Goal: Information Seeking & Learning: Learn about a topic

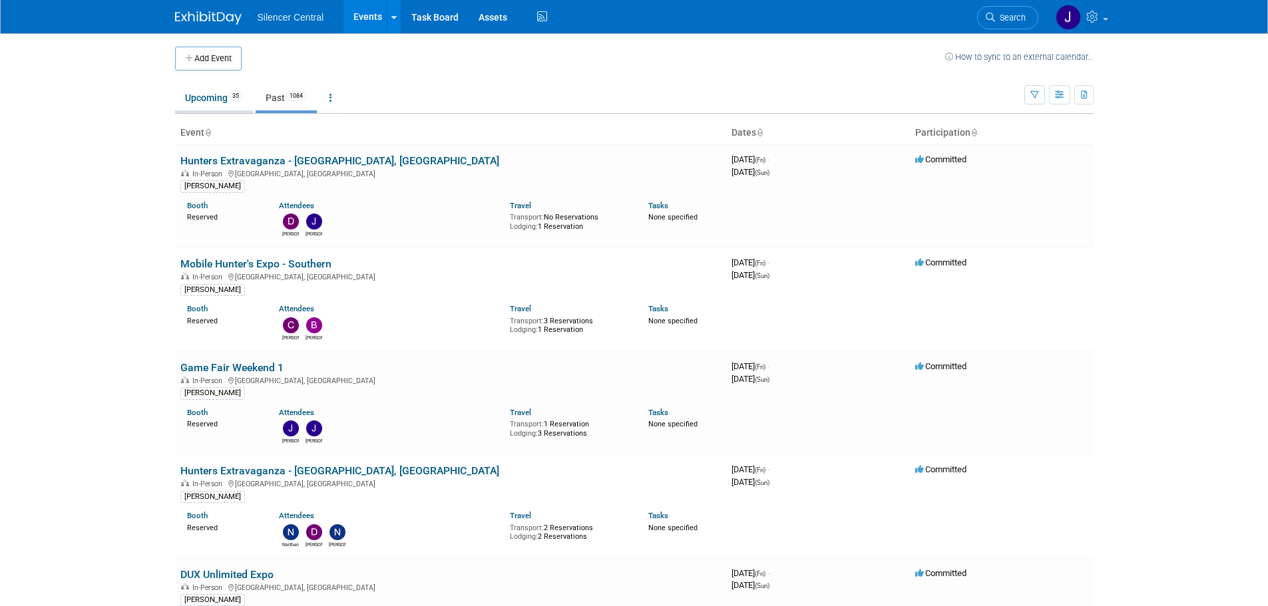
click at [216, 96] on link "Upcoming 35" at bounding box center [214, 97] width 78 height 25
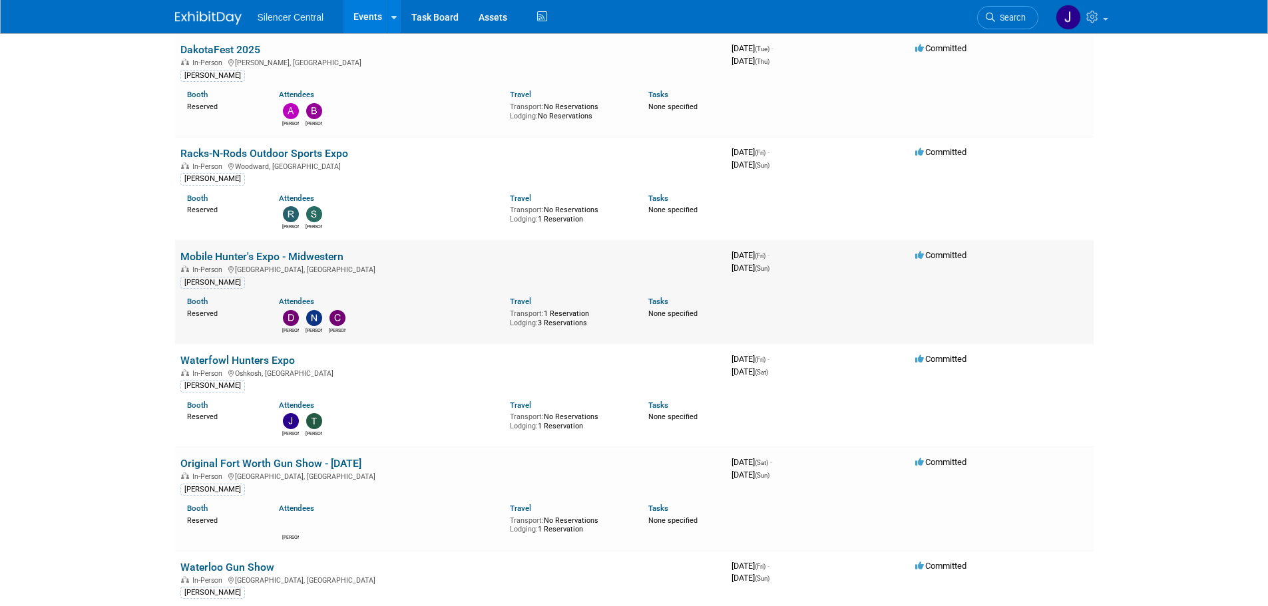
scroll to position [732, 0]
click at [276, 360] on link "Waterfowl Hunters Expo" at bounding box center [237, 359] width 114 height 13
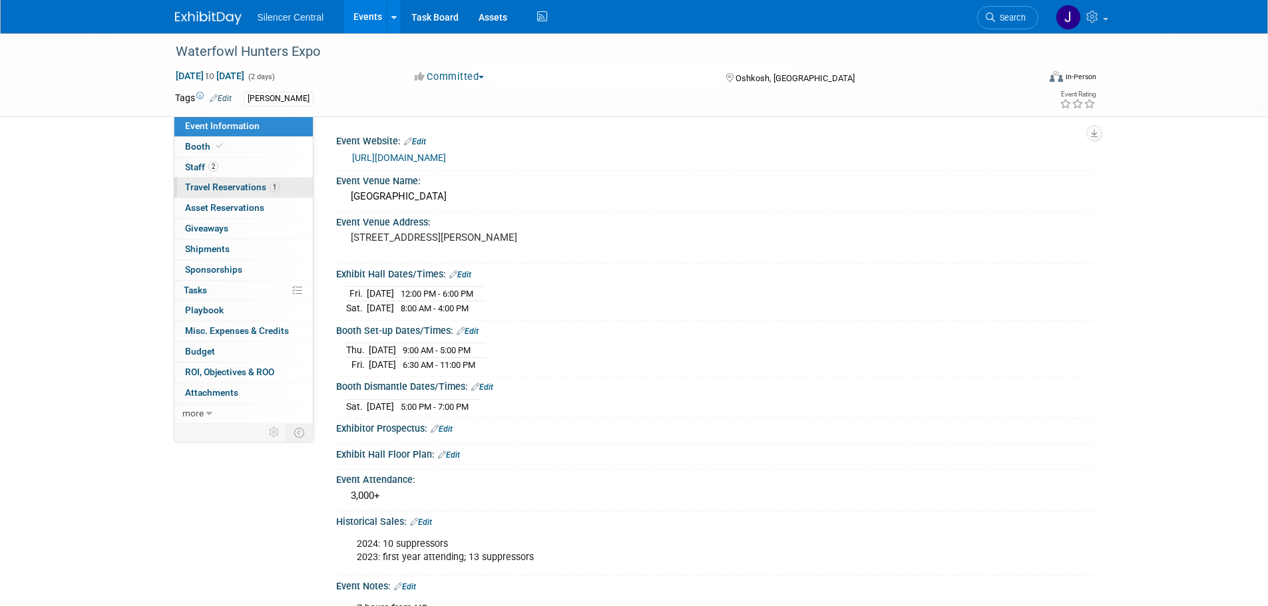
click at [266, 188] on span "Travel Reservations 1" at bounding box center [232, 187] width 94 height 11
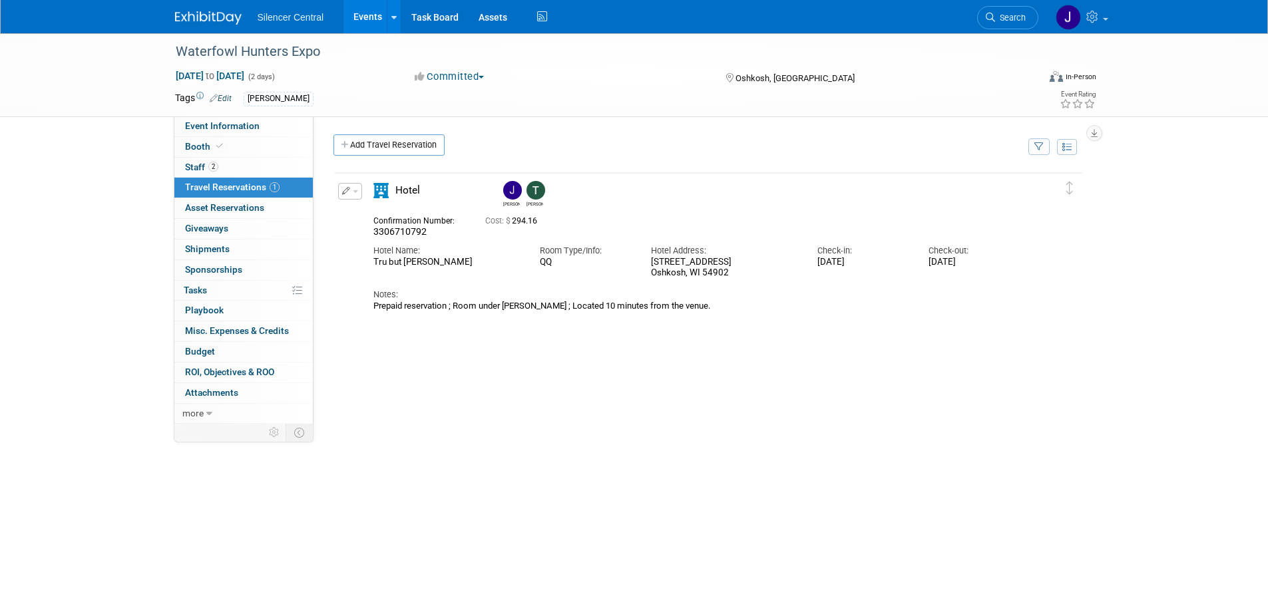
click at [216, 9] on link at bounding box center [216, 11] width 83 height 11
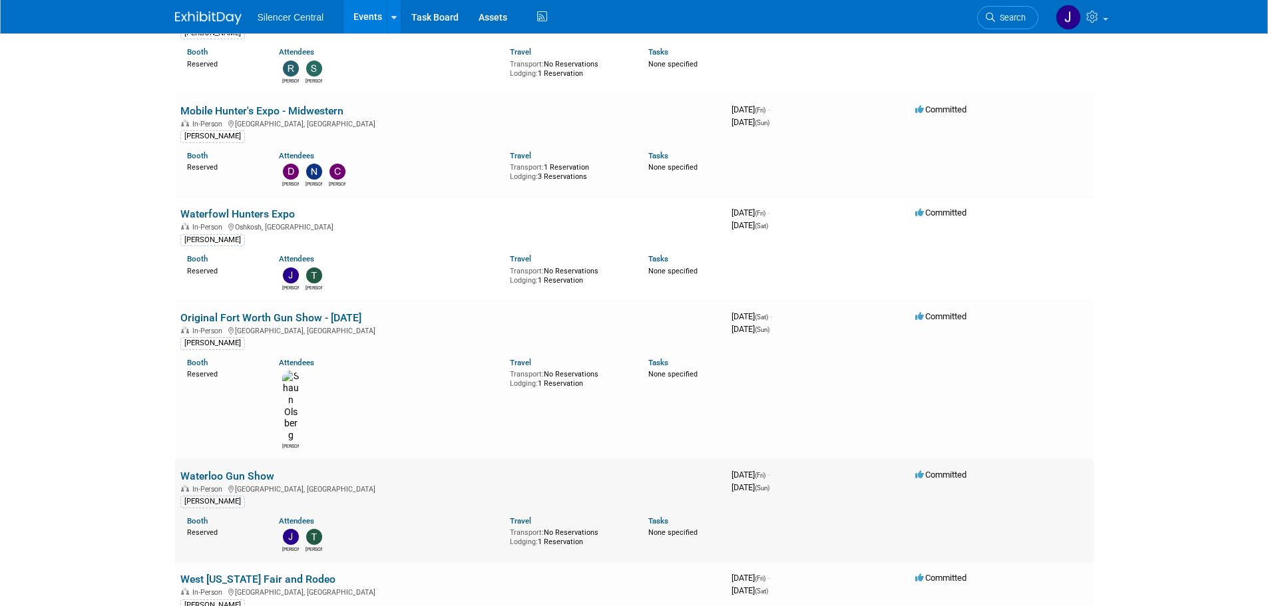
scroll to position [932, 0]
click at [231, 208] on link "Waterfowl Hunters Expo" at bounding box center [237, 214] width 114 height 13
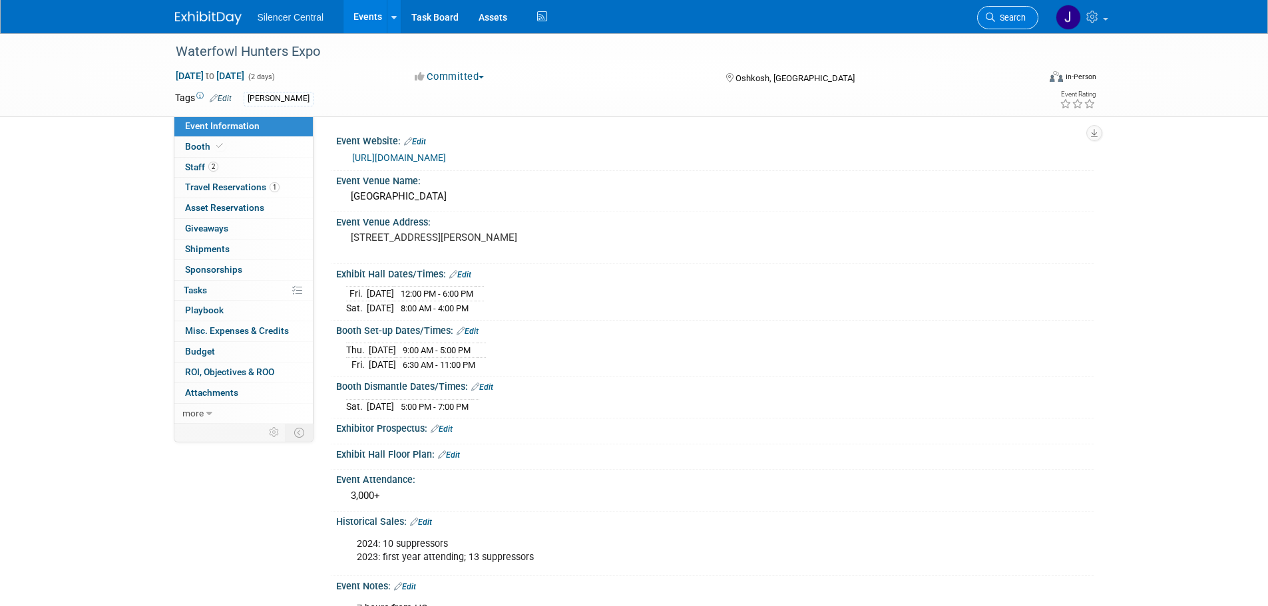
click at [1013, 15] on span "Search" at bounding box center [1010, 18] width 31 height 10
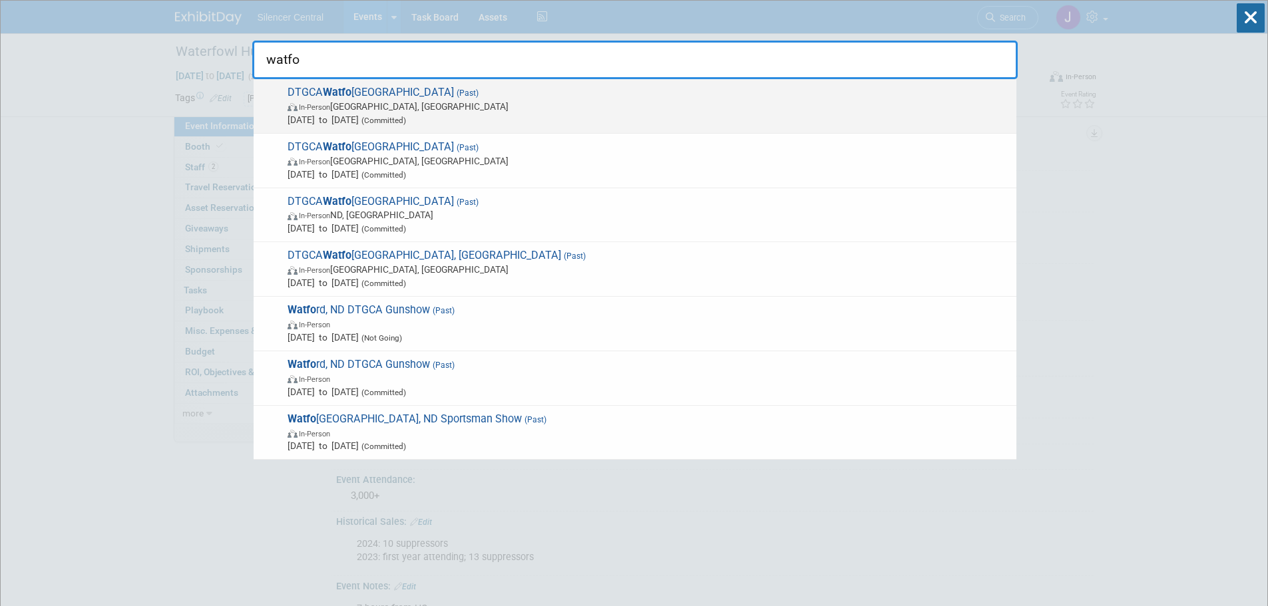
type input "watfo"
click at [640, 98] on span "DTGCA Watfo rd City (Past) In-Person Watford City, ND Oct 25, 2024 to Oct 27, 2…" at bounding box center [646, 106] width 726 height 41
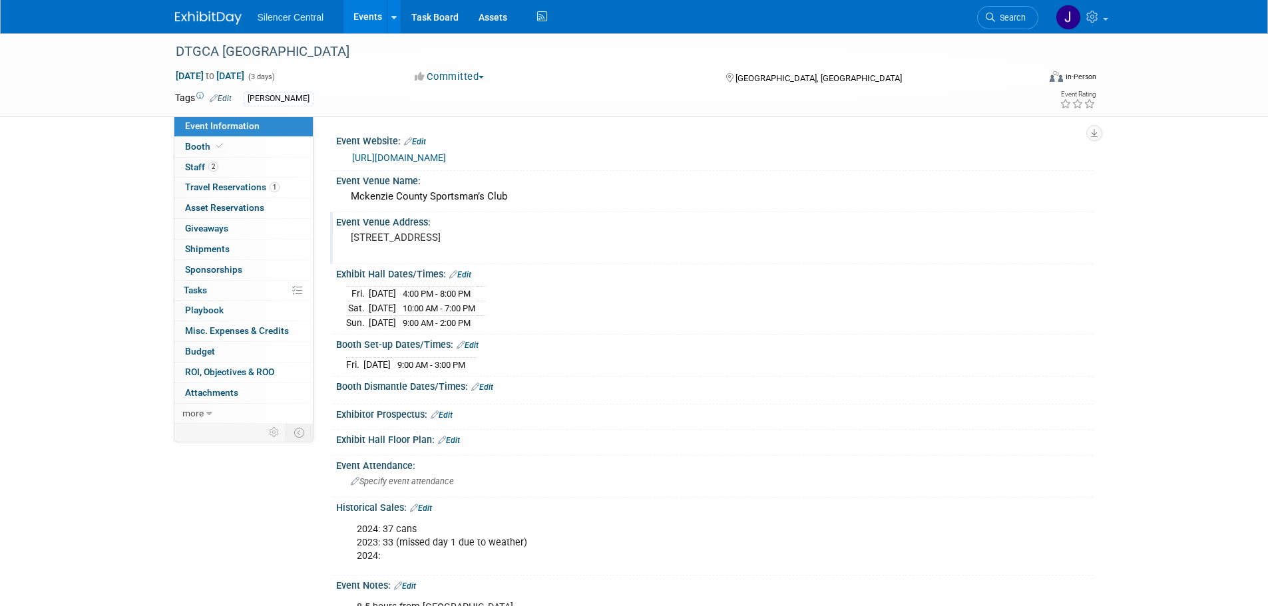
scroll to position [67, 0]
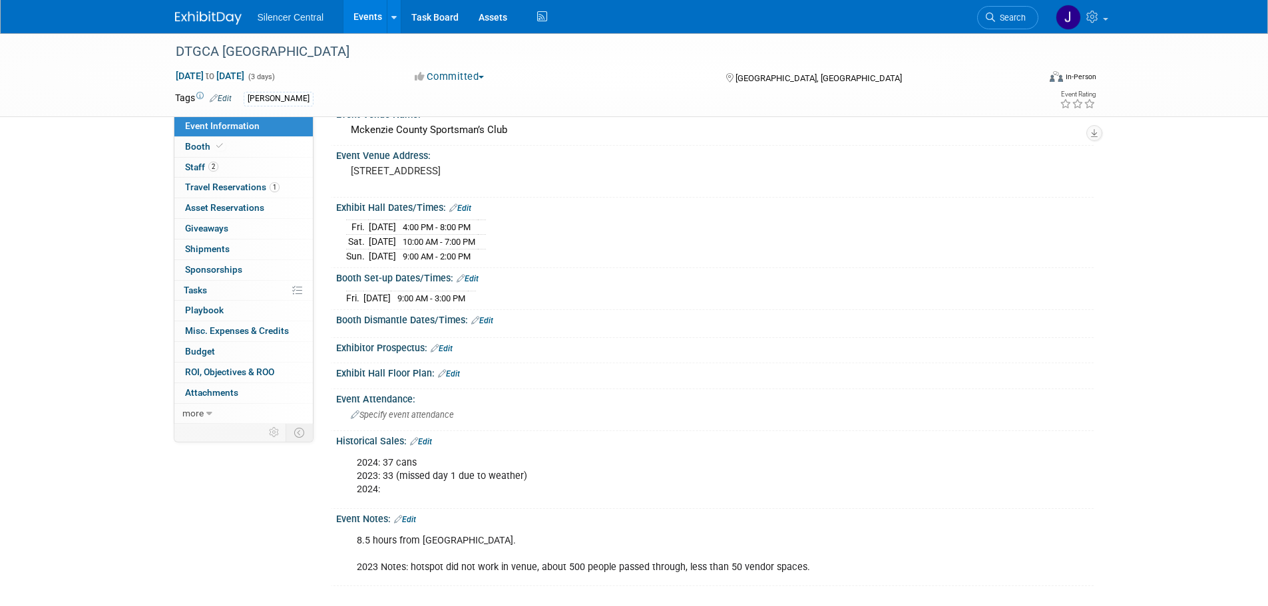
click at [190, 20] on img at bounding box center [208, 17] width 67 height 13
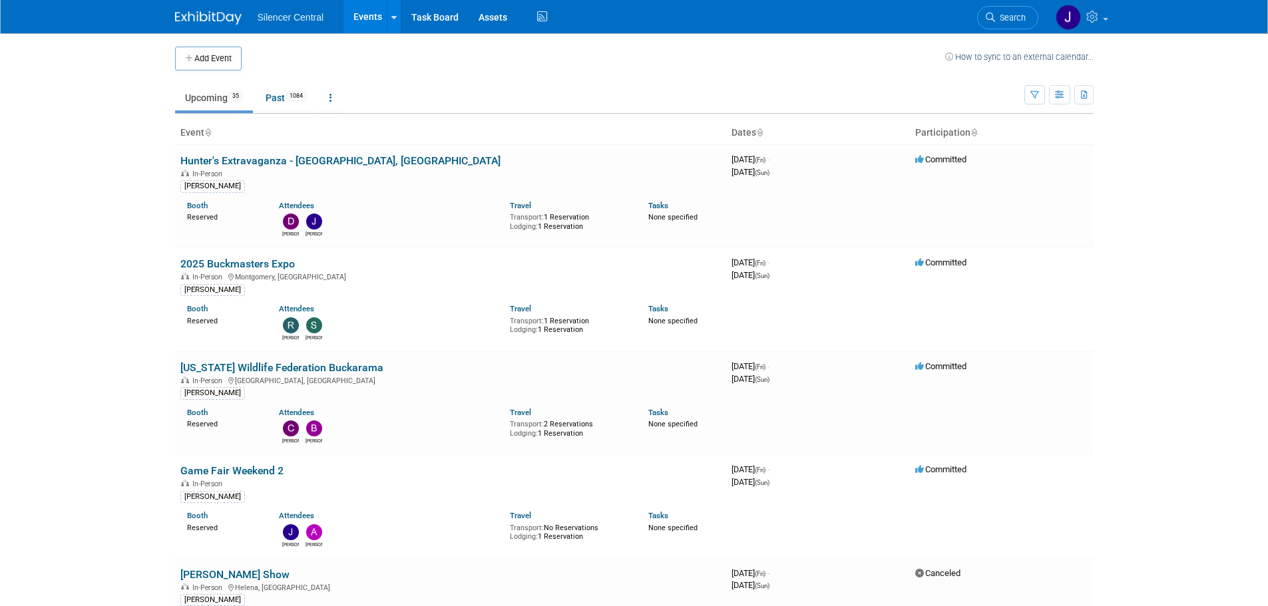
click at [1004, 16] on span "Search" at bounding box center [1010, 18] width 31 height 10
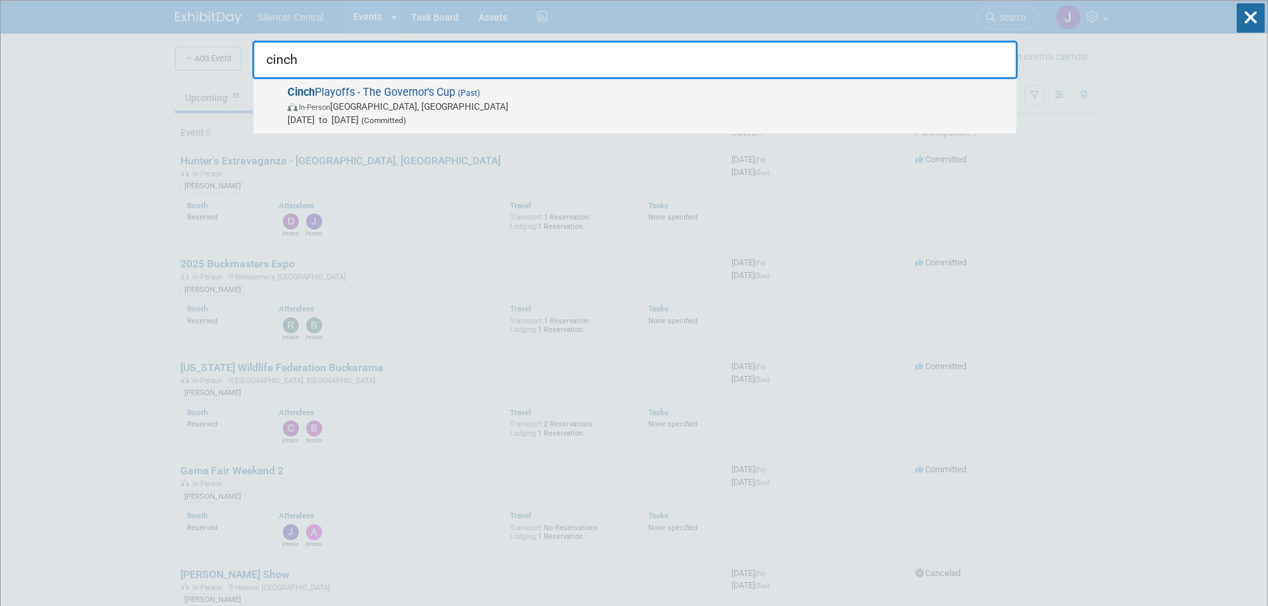
type input "cinch"
click at [478, 113] on span "[DATE] to [DATE] (Committed)" at bounding box center [648, 119] width 722 height 13
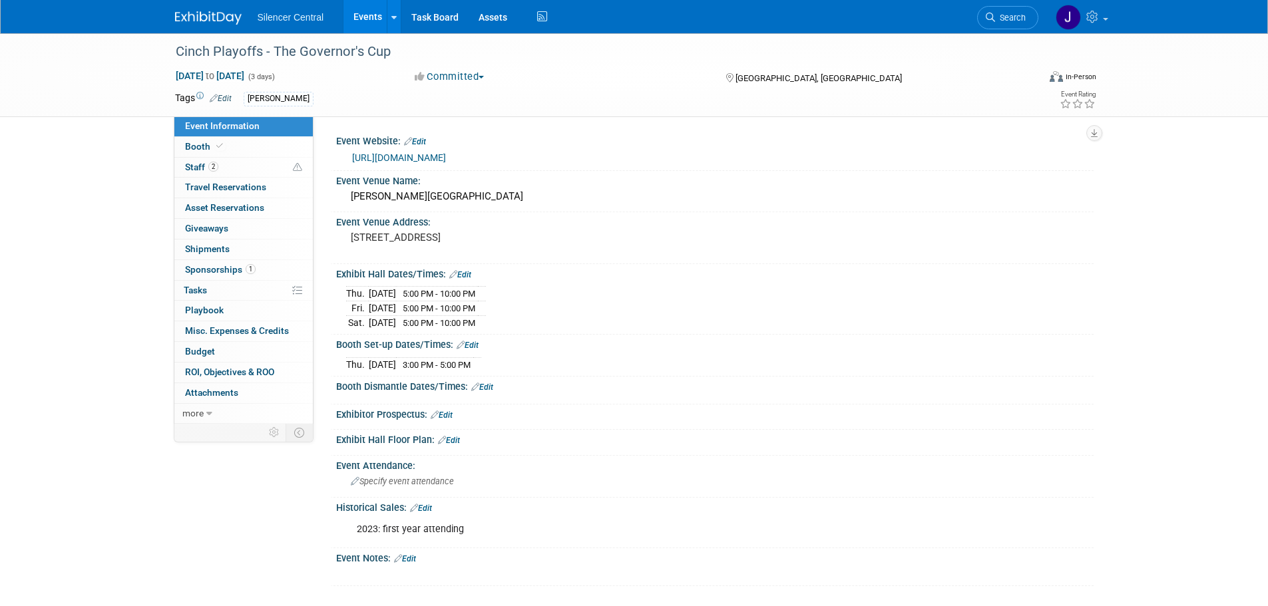
click at [204, 13] on img at bounding box center [208, 17] width 67 height 13
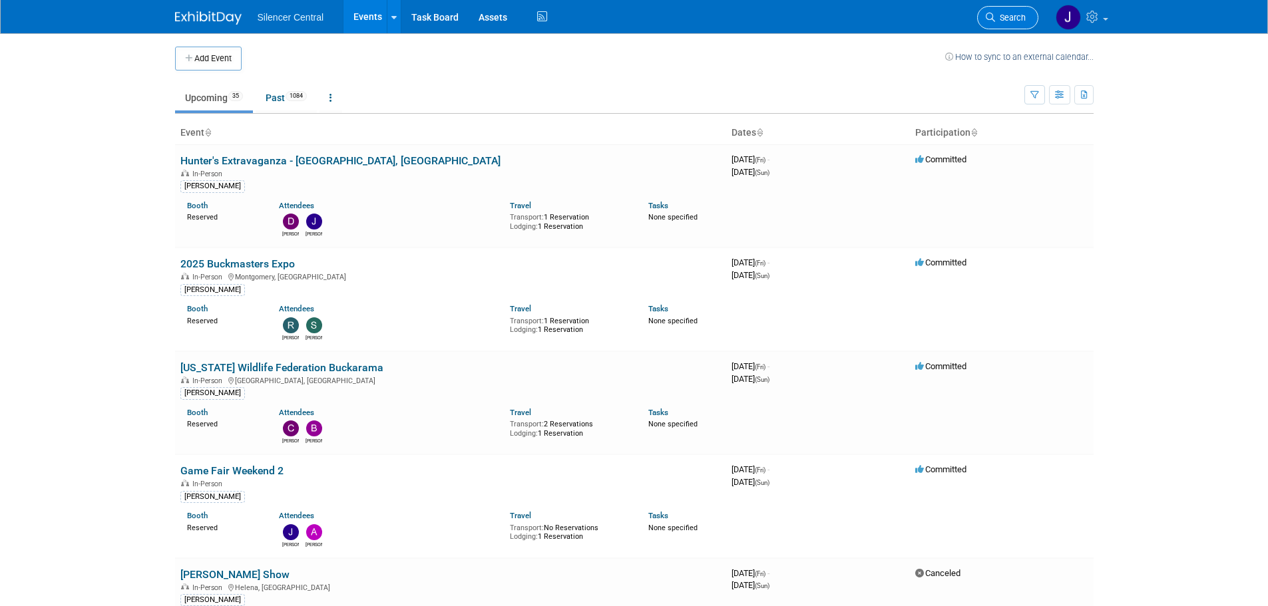
click at [1015, 20] on span "Search" at bounding box center [1010, 18] width 31 height 10
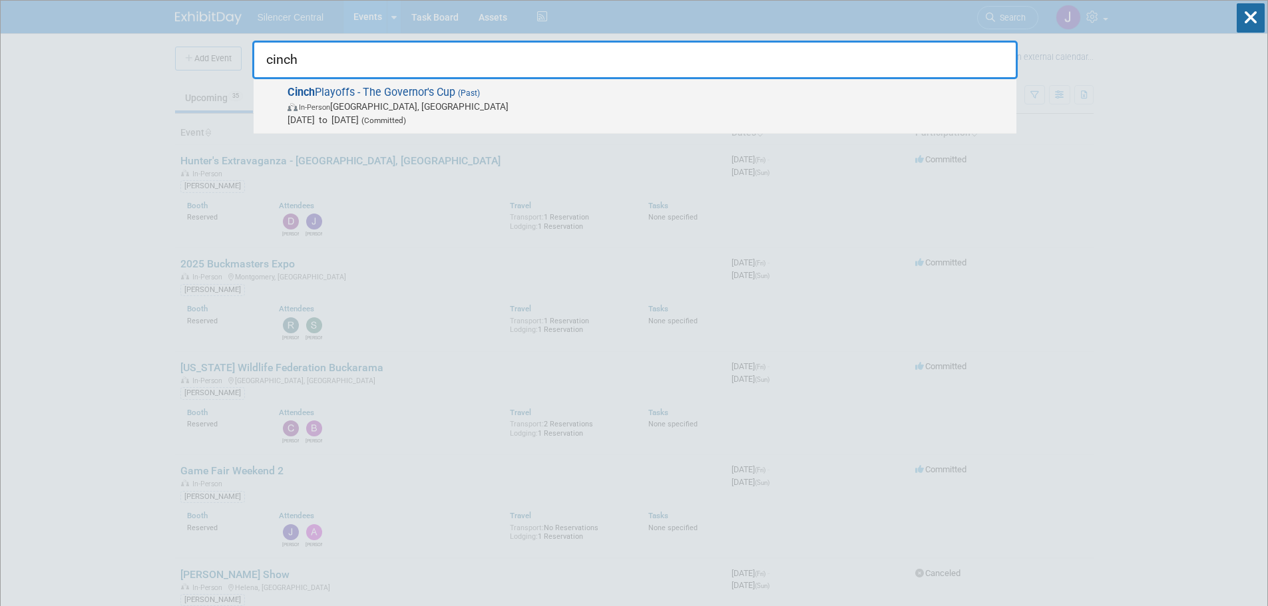
type input "cinch"
click at [418, 105] on span "In-Person Sioux Falls, SD" at bounding box center [648, 106] width 722 height 13
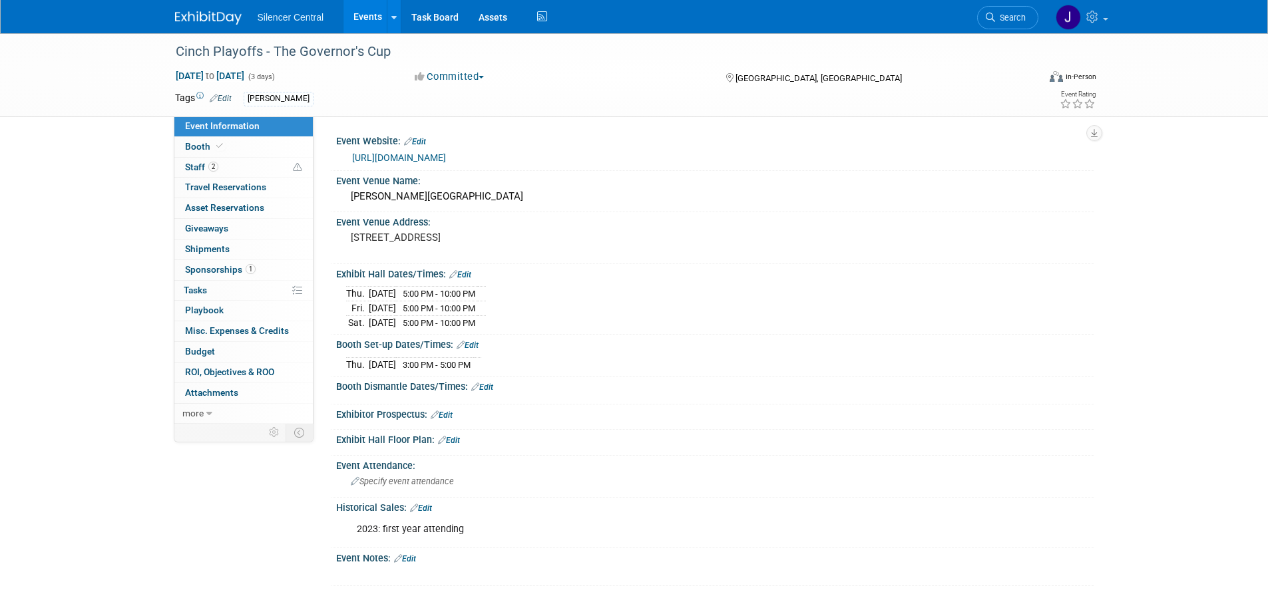
click at [210, 11] on img at bounding box center [208, 17] width 67 height 13
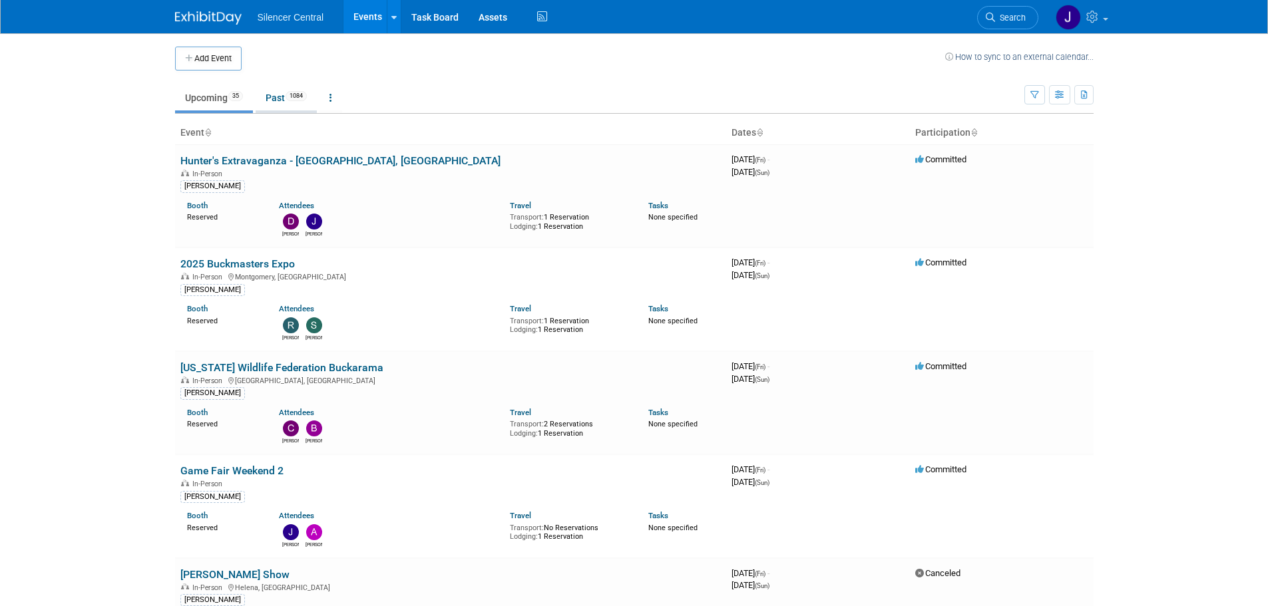
click at [276, 98] on link "Past 1084" at bounding box center [286, 97] width 61 height 25
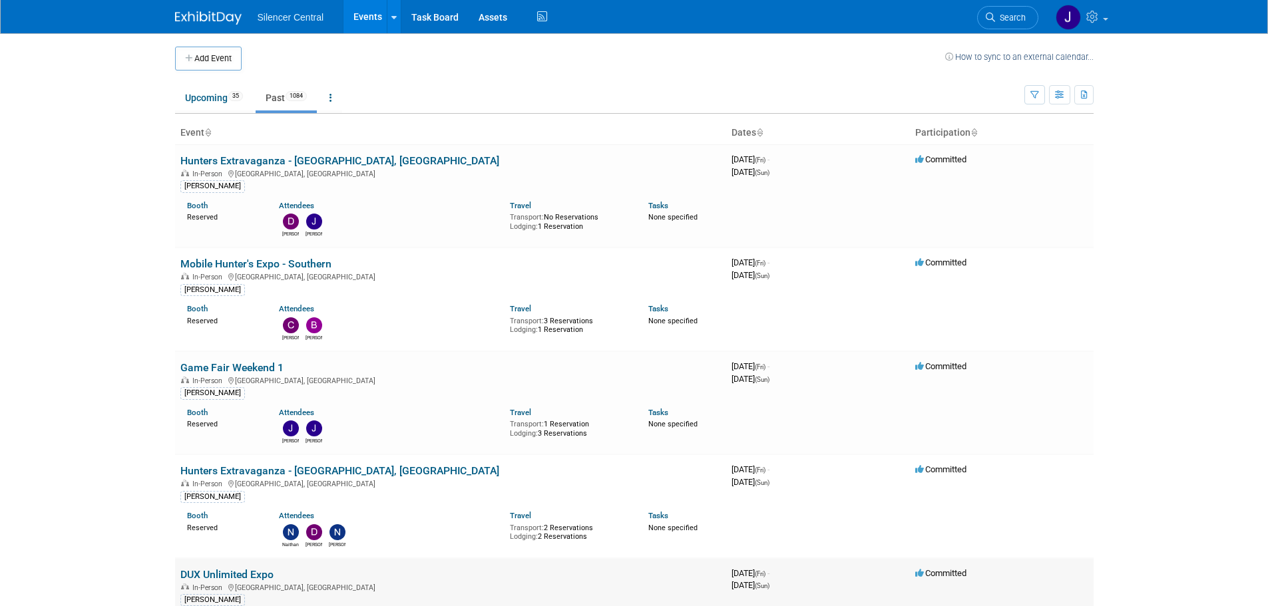
click at [212, 568] on link "DUX Unlimited Expo" at bounding box center [226, 574] width 93 height 13
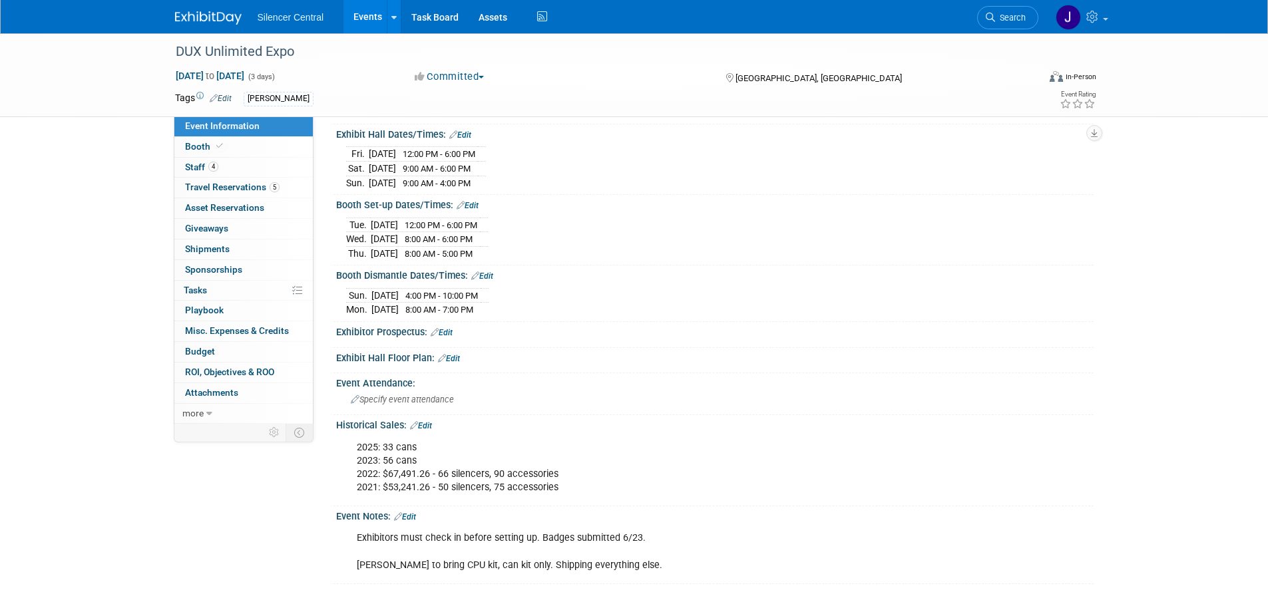
scroll to position [133, 0]
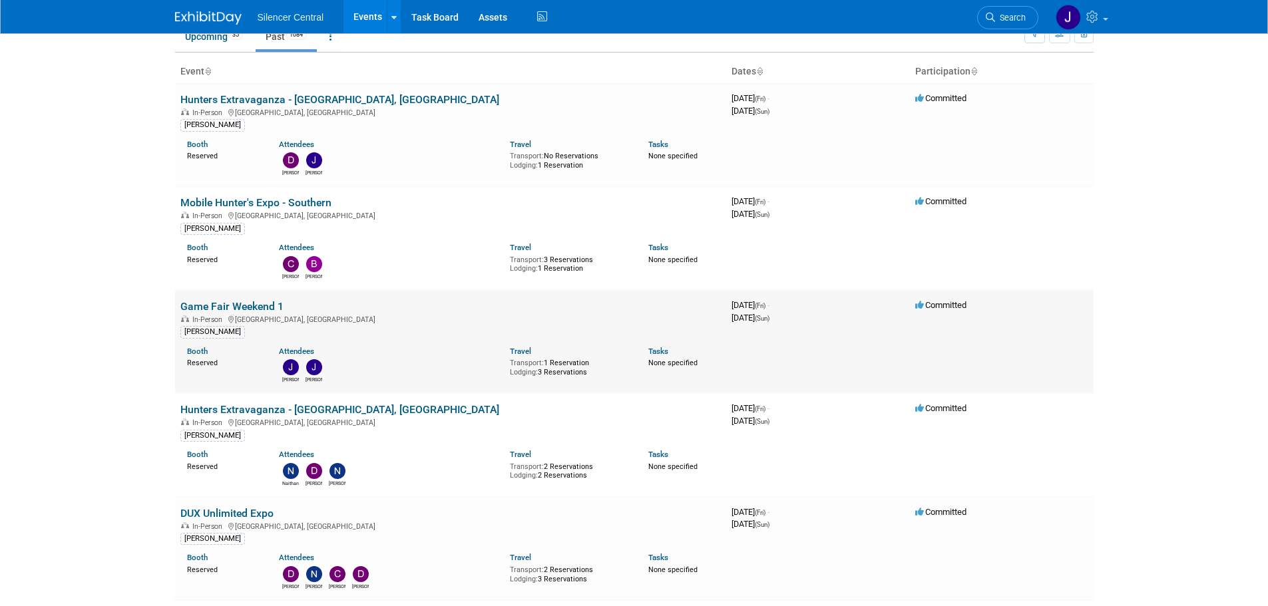
click at [260, 305] on link "Game Fair Weekend 1" at bounding box center [231, 306] width 103 height 13
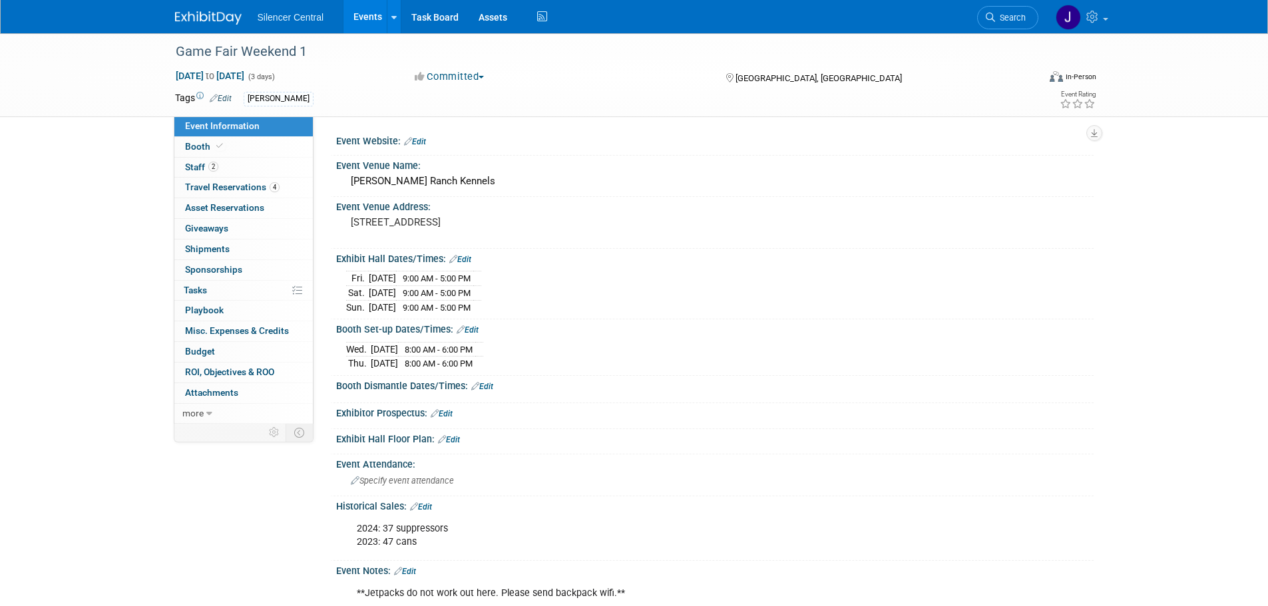
click at [425, 507] on link "Edit" at bounding box center [421, 506] width 22 height 9
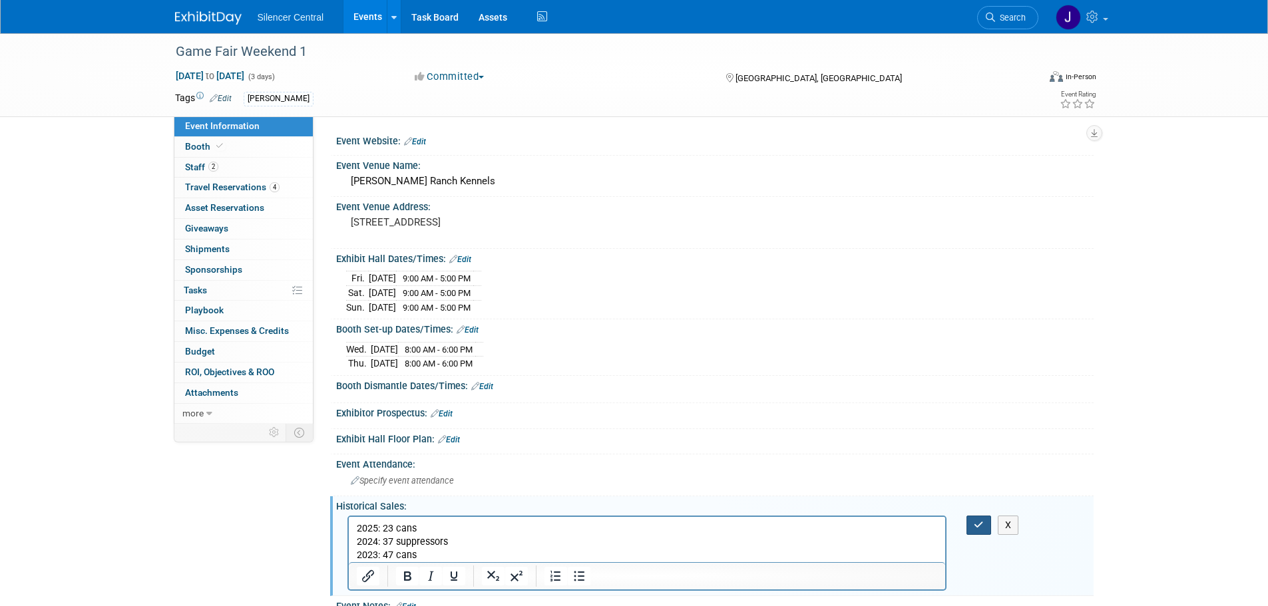
drag, startPoint x: 976, startPoint y: 524, endPoint x: 974, endPoint y: 531, distance: 7.2
click at [976, 524] on icon "button" at bounding box center [979, 524] width 10 height 9
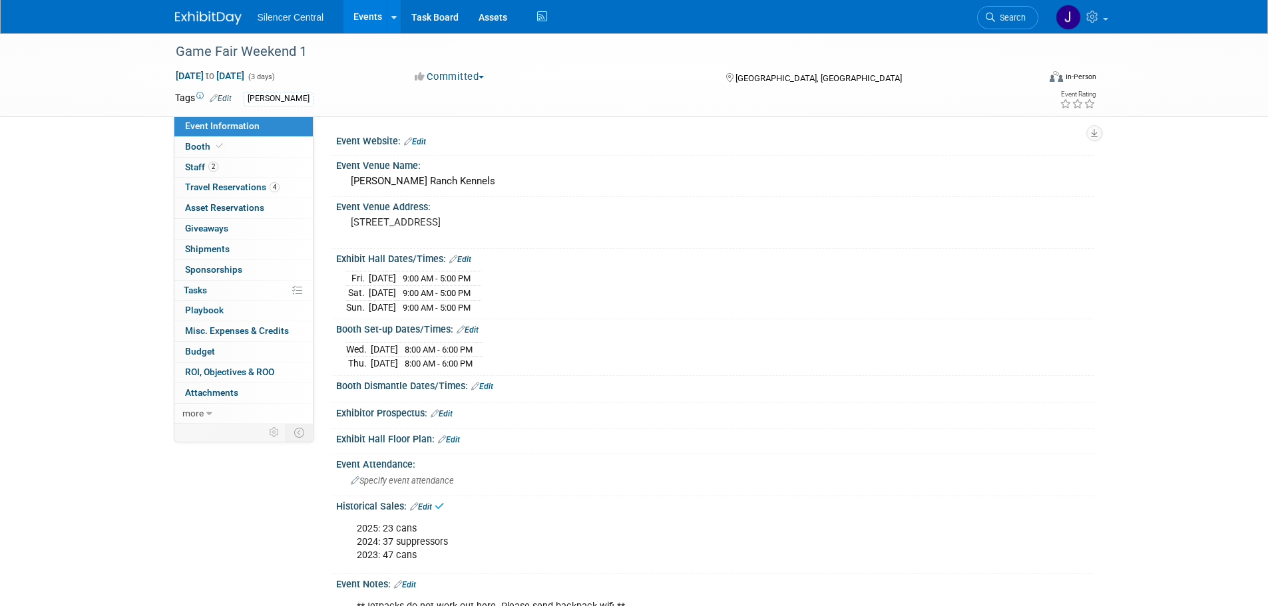
click at [211, 16] on img at bounding box center [208, 17] width 67 height 13
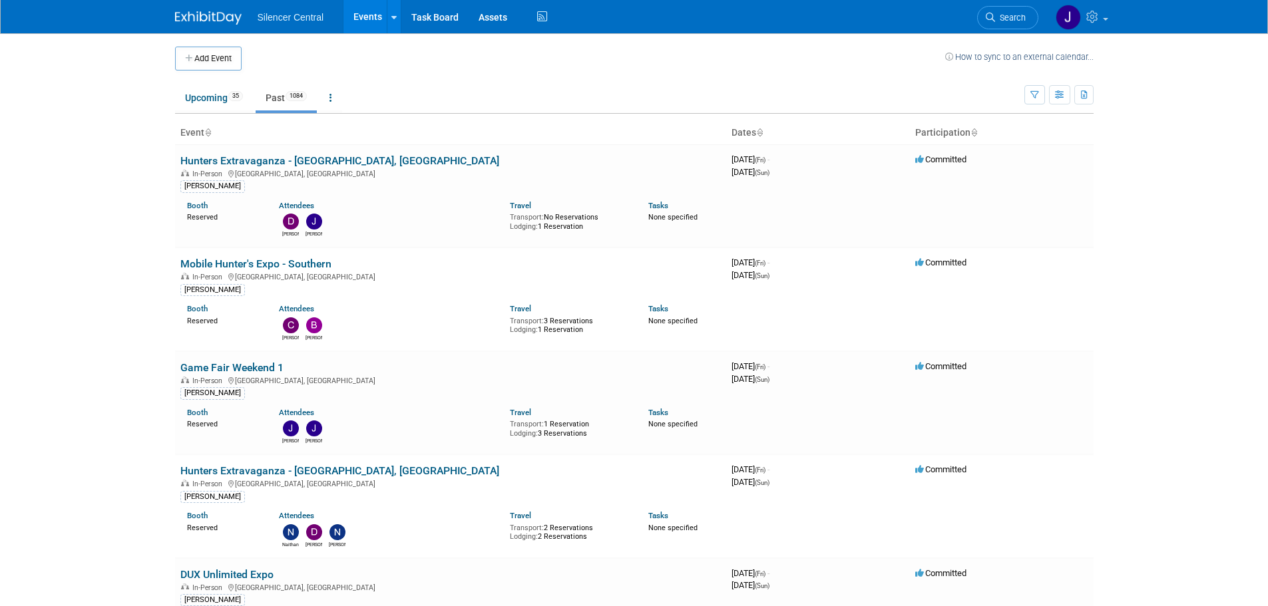
click at [343, 41] on div "Add Event How to sync to an external calendar..." at bounding box center [634, 51] width 918 height 37
